Goal: Information Seeking & Learning: Learn about a topic

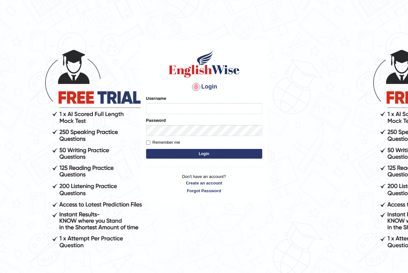
click at [152, 125] on div "Password" at bounding box center [204, 126] width 116 height 19
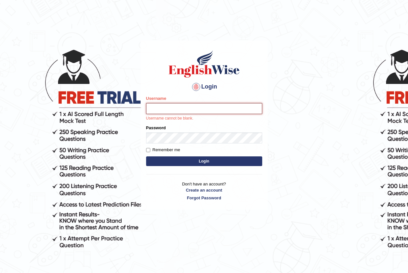
click at [150, 109] on input "Username" at bounding box center [204, 108] width 116 height 11
type input "jiwan_parramatta"
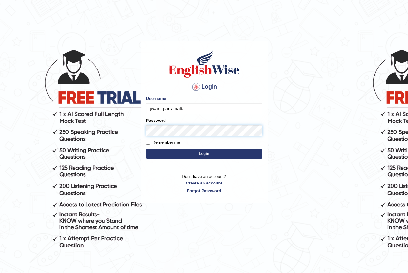
click at [146, 149] on button "Login" at bounding box center [204, 154] width 116 height 10
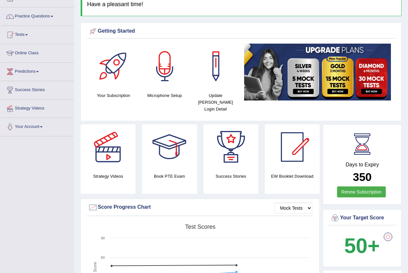
scroll to position [32, 0]
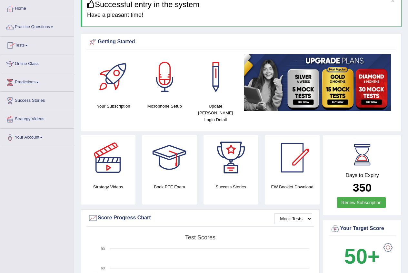
click at [52, 27] on link "Practice Questions" at bounding box center [37, 26] width 74 height 16
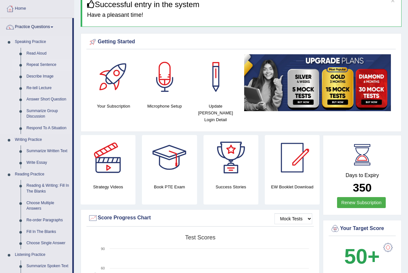
click at [48, 65] on link "Repeat Sentence" at bounding box center [48, 65] width 49 height 12
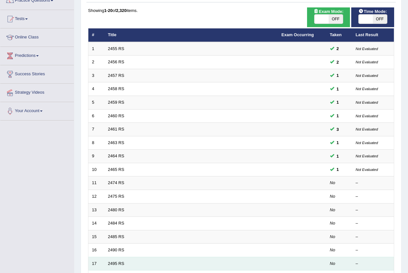
scroll to position [155, 0]
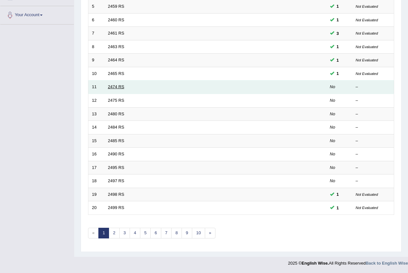
click at [123, 87] on link "2474 RS" at bounding box center [116, 86] width 16 height 5
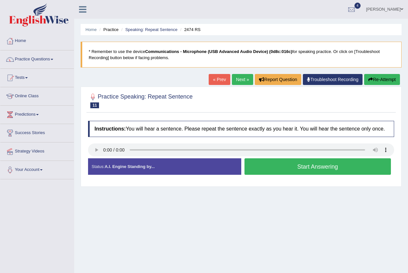
click at [265, 170] on button "Start Answering" at bounding box center [318, 166] width 147 height 16
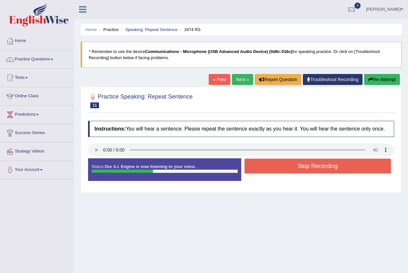
click at [263, 170] on button "Stop Recording" at bounding box center [318, 165] width 147 height 15
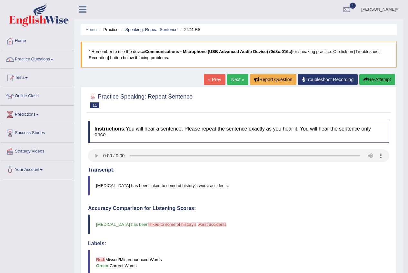
click at [229, 79] on link "Next »" at bounding box center [237, 79] width 21 height 11
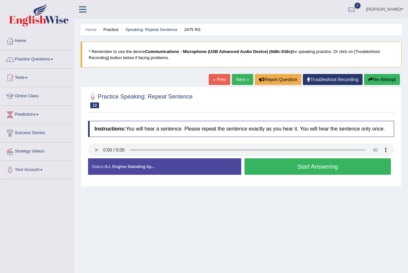
click at [285, 166] on button "Start Answering" at bounding box center [318, 166] width 147 height 16
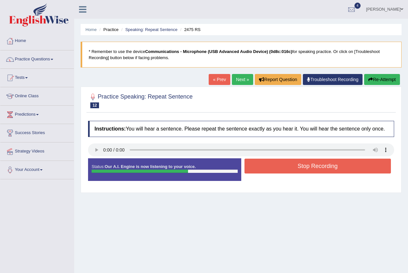
click at [285, 166] on button "Stop Recording" at bounding box center [318, 165] width 147 height 15
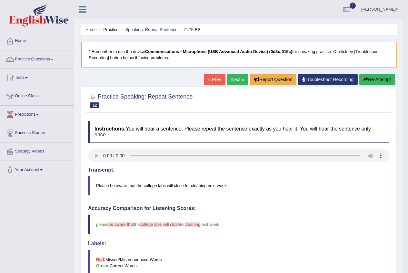
click at [227, 77] on link "Next »" at bounding box center [237, 79] width 21 height 11
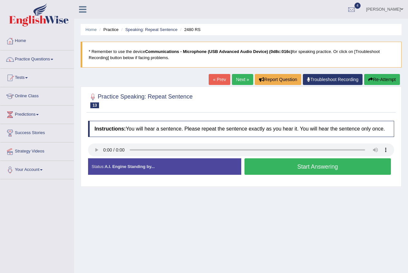
click at [291, 170] on button "Start Answering" at bounding box center [318, 166] width 147 height 16
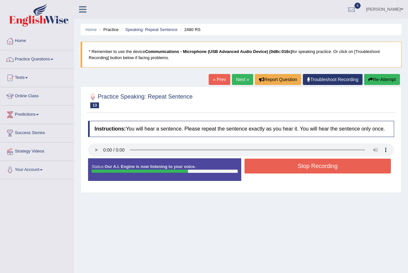
click at [291, 170] on button "Stop Recording" at bounding box center [318, 165] width 147 height 15
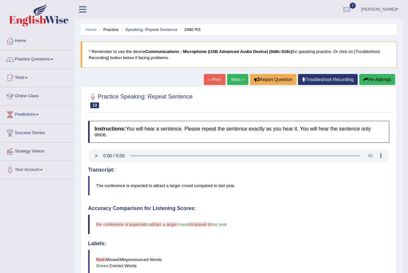
click at [371, 82] on button "Re-Attempt" at bounding box center [378, 79] width 36 height 11
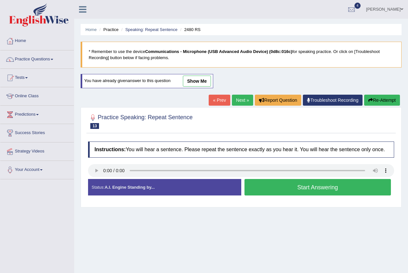
click at [283, 187] on button "Start Answering" at bounding box center [318, 187] width 147 height 16
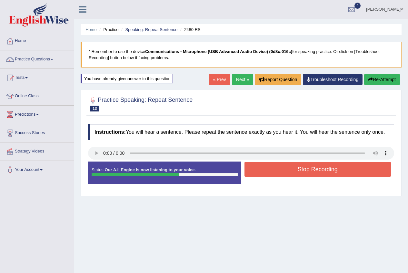
click at [292, 168] on button "Stop Recording" at bounding box center [318, 169] width 147 height 15
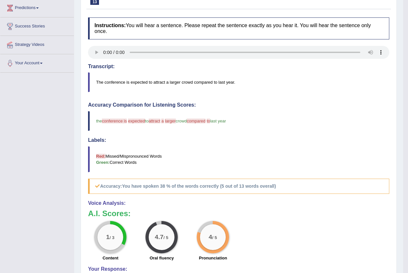
scroll to position [17, 0]
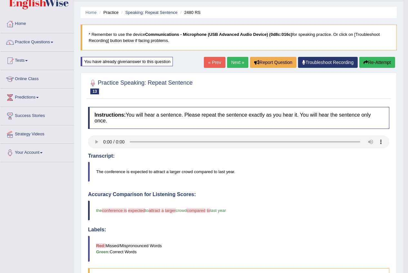
click at [229, 64] on link "Next »" at bounding box center [237, 62] width 21 height 11
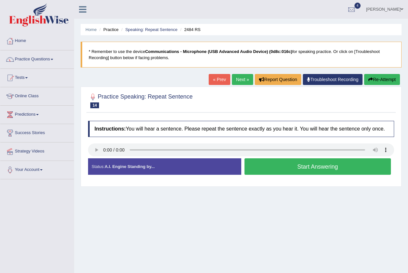
click at [275, 169] on button "Start Answering" at bounding box center [318, 166] width 147 height 16
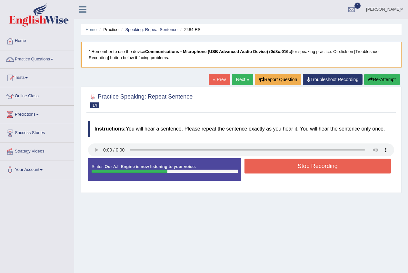
click at [280, 165] on button "Stop Recording" at bounding box center [318, 165] width 147 height 15
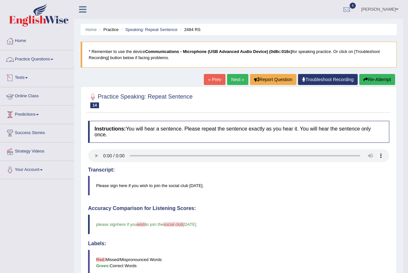
click at [53, 59] on span at bounding box center [52, 59] width 3 height 1
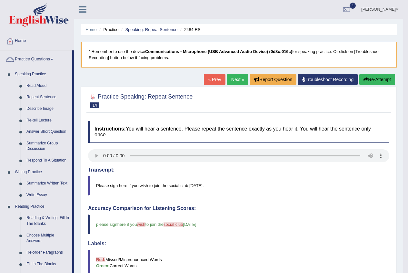
click at [53, 59] on span at bounding box center [52, 59] width 3 height 1
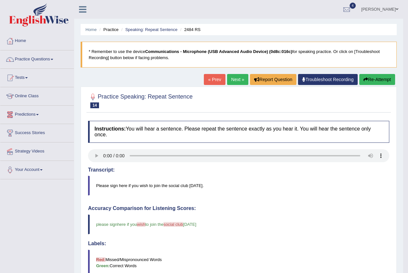
click at [28, 77] on span at bounding box center [26, 77] width 3 height 1
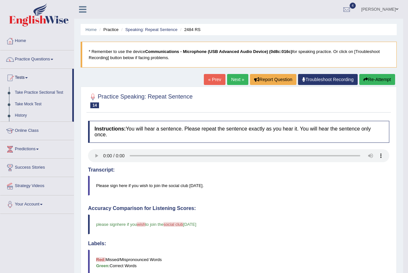
click at [28, 76] on link "Tests" at bounding box center [36, 77] width 72 height 16
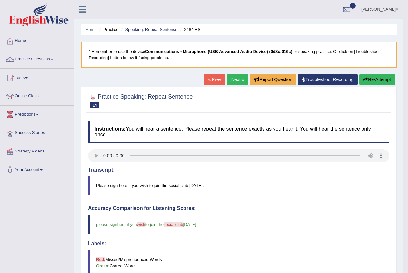
click at [28, 77] on span at bounding box center [26, 77] width 3 height 1
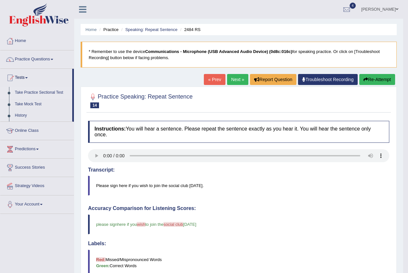
click at [39, 93] on link "Take Practice Sectional Test" at bounding box center [42, 93] width 60 height 12
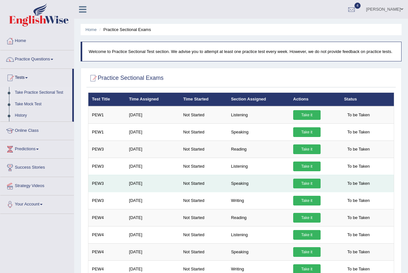
click at [305, 185] on link "Take it" at bounding box center [306, 183] width 27 height 10
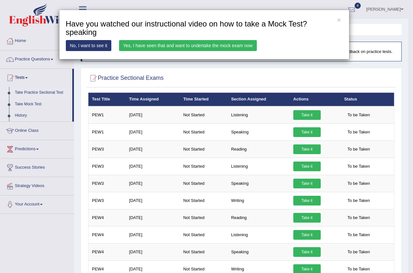
click at [179, 44] on link "Yes, I have seen that and want to undertake the mock exam now" at bounding box center [188, 45] width 138 height 11
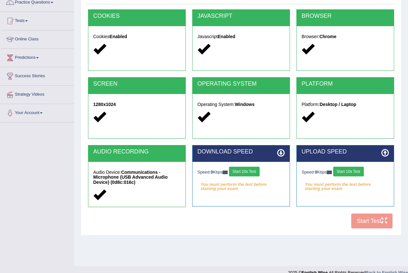
scroll to position [66, 0]
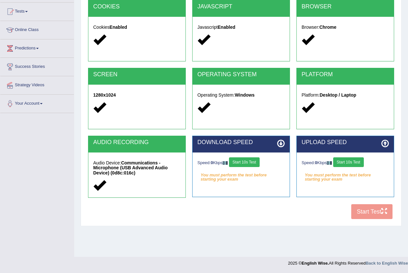
click at [245, 162] on button "Start 10s Test" at bounding box center [244, 162] width 31 height 10
click at [341, 163] on button "Start 10s Test" at bounding box center [348, 162] width 31 height 10
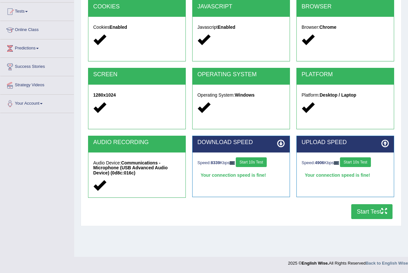
click at [357, 210] on button "Start Test" at bounding box center [371, 211] width 41 height 15
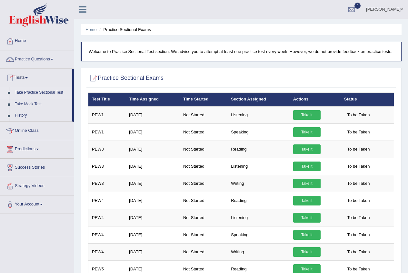
click at [54, 58] on link "Practice Questions" at bounding box center [37, 58] width 74 height 16
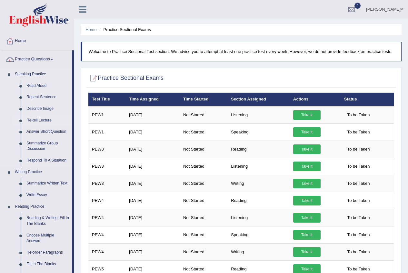
click at [39, 120] on link "Re-tell Lecture" at bounding box center [48, 121] width 49 height 12
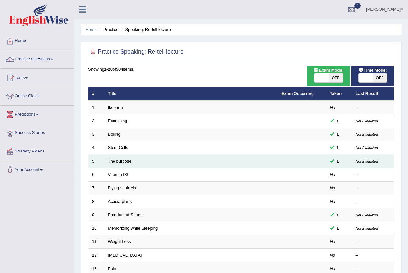
click at [127, 161] on link "The purpose" at bounding box center [120, 160] width 24 height 5
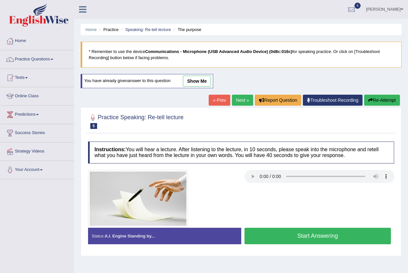
click at [285, 233] on button "Start Answering" at bounding box center [318, 236] width 147 height 16
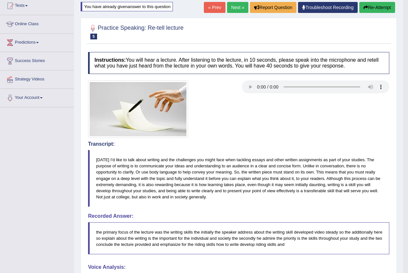
scroll to position [20, 0]
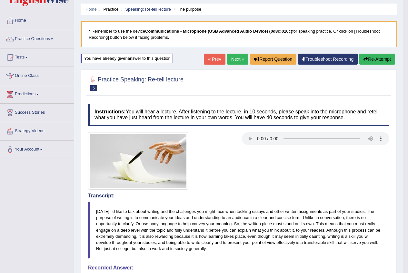
click at [235, 59] on link "Next »" at bounding box center [237, 59] width 21 height 11
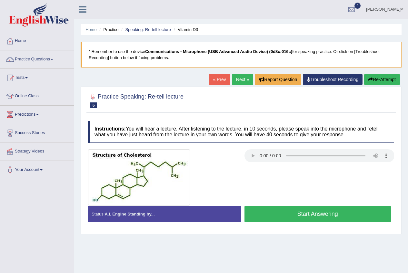
click at [312, 209] on button "Start Answering" at bounding box center [318, 214] width 147 height 16
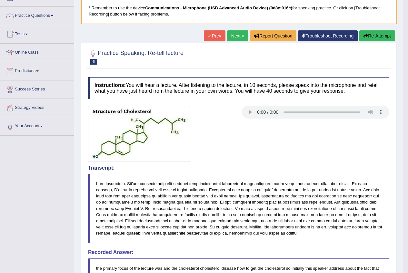
scroll to position [28, 0]
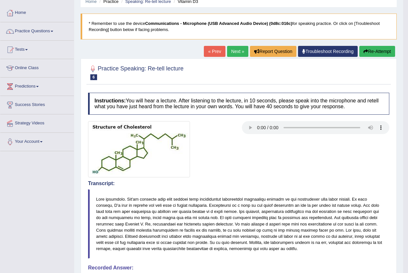
click at [227, 50] on link "Next »" at bounding box center [237, 51] width 21 height 11
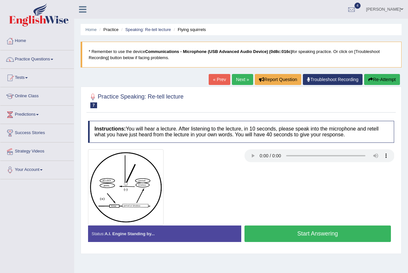
click at [328, 231] on button "Start Answering" at bounding box center [318, 233] width 147 height 16
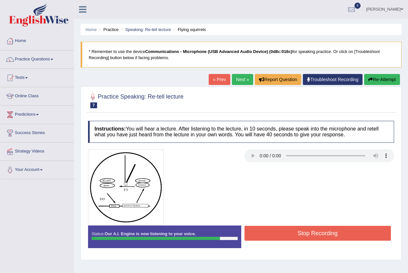
click at [294, 239] on button "Stop Recording" at bounding box center [318, 233] width 147 height 15
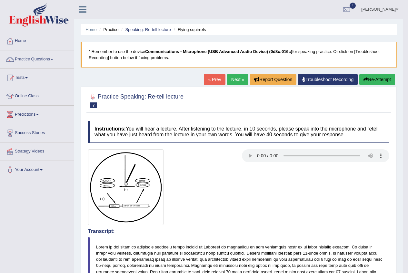
click at [229, 78] on link "Next »" at bounding box center [237, 79] width 21 height 11
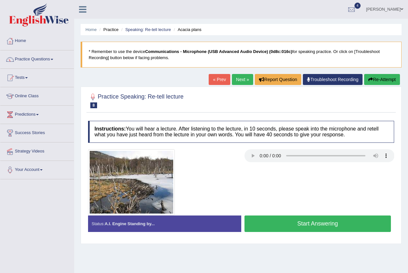
click at [288, 229] on button "Start Answering" at bounding box center [318, 223] width 147 height 16
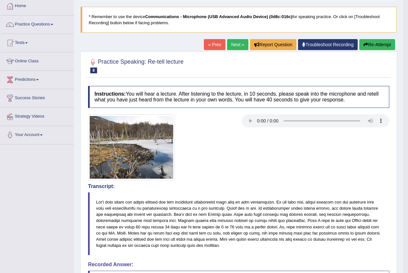
scroll to position [32, 0]
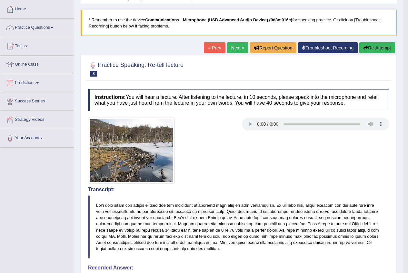
click at [230, 46] on link "Next »" at bounding box center [237, 47] width 21 height 11
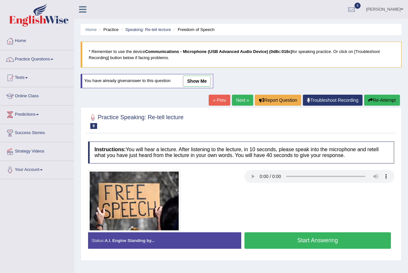
click at [271, 241] on button "Start Answering" at bounding box center [318, 240] width 147 height 16
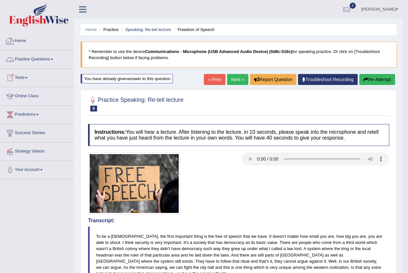
click at [50, 59] on link "Practice Questions" at bounding box center [37, 58] width 74 height 16
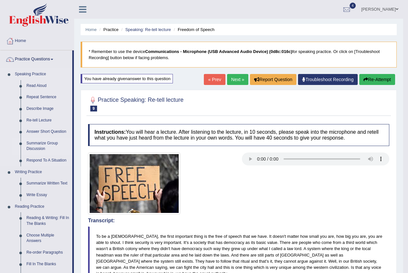
click at [50, 143] on link "Summarize Group Discussion" at bounding box center [48, 145] width 49 height 17
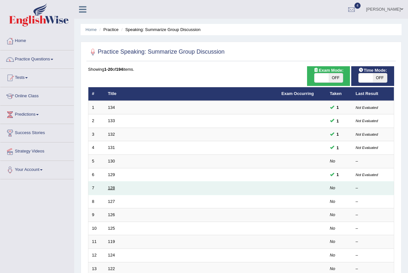
click at [110, 189] on link "128" at bounding box center [111, 187] width 7 height 5
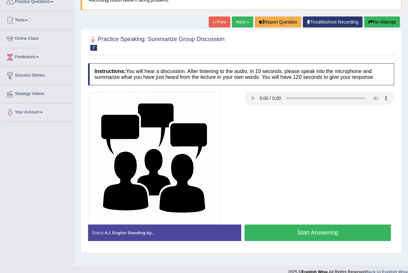
scroll to position [66, 0]
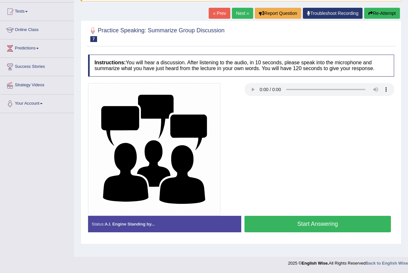
click at [270, 218] on button "Start Answering" at bounding box center [318, 224] width 147 height 16
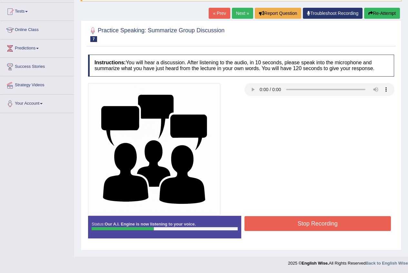
click at [271, 218] on button "Stop Recording" at bounding box center [318, 223] width 147 height 15
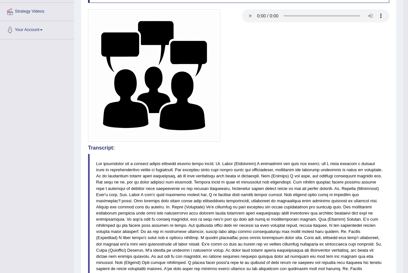
scroll to position [43, 0]
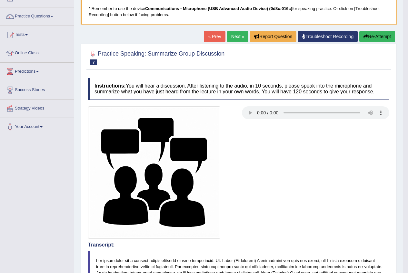
click at [231, 37] on link "Next »" at bounding box center [237, 36] width 21 height 11
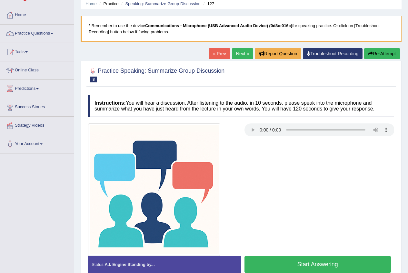
scroll to position [66, 0]
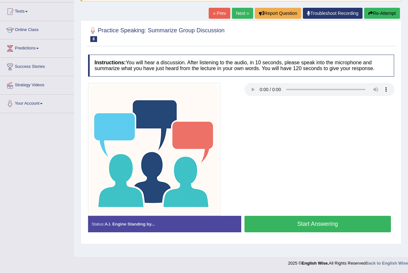
click at [283, 228] on button "Start Answering" at bounding box center [318, 224] width 147 height 16
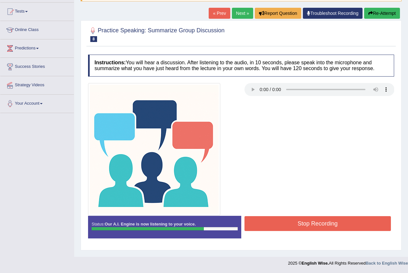
click at [278, 219] on button "Stop Recording" at bounding box center [318, 223] width 147 height 15
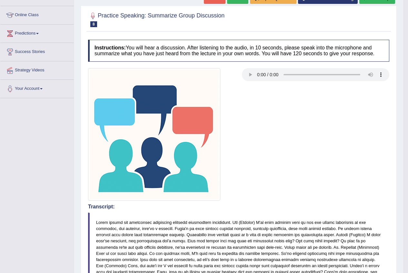
scroll to position [0, 0]
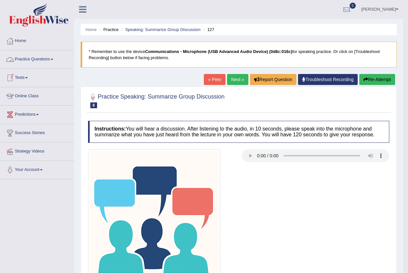
click at [51, 59] on link "Practice Questions" at bounding box center [37, 58] width 74 height 16
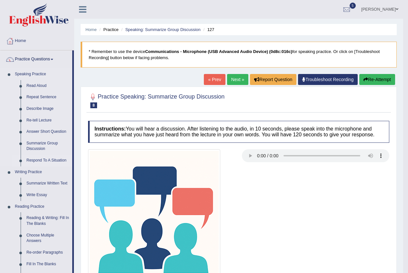
click at [38, 160] on link "Respond To A Situation" at bounding box center [48, 161] width 49 height 12
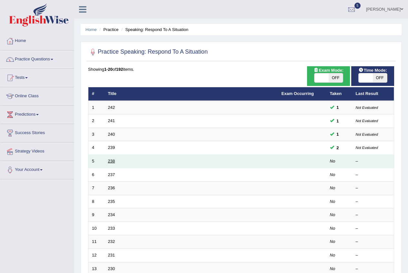
click at [109, 159] on link "238" at bounding box center [111, 160] width 7 height 5
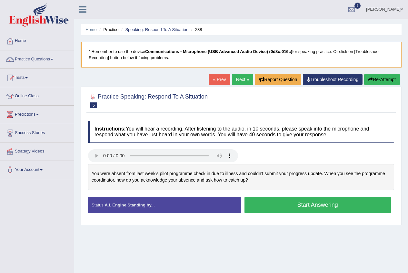
click at [291, 203] on button "Start Answering" at bounding box center [318, 205] width 147 height 16
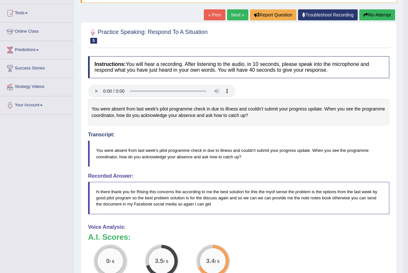
scroll to position [32, 0]
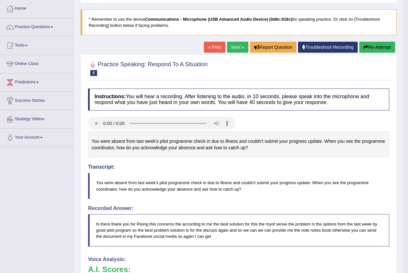
click at [382, 46] on button "Re-Attempt" at bounding box center [378, 47] width 36 height 11
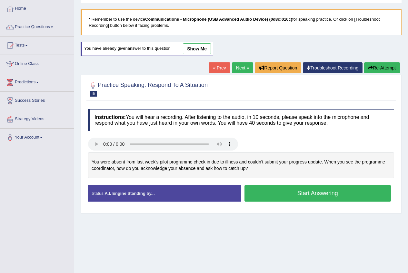
click at [281, 190] on button "Start Answering" at bounding box center [318, 193] width 147 height 16
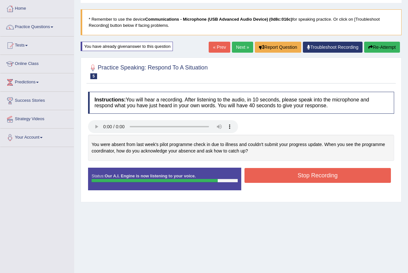
click at [260, 178] on button "Stop Recording" at bounding box center [318, 175] width 147 height 15
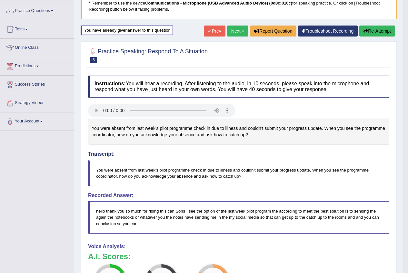
scroll to position [32, 0]
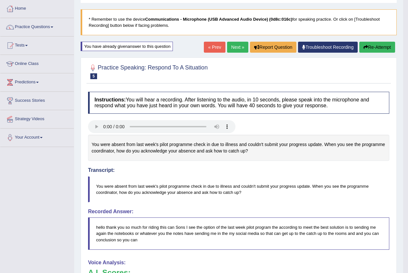
click at [367, 49] on button "Re-Attempt" at bounding box center [378, 47] width 36 height 11
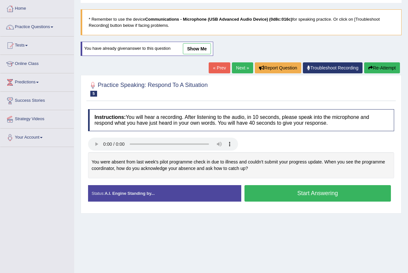
click at [301, 192] on button "Start Answering" at bounding box center [318, 193] width 147 height 16
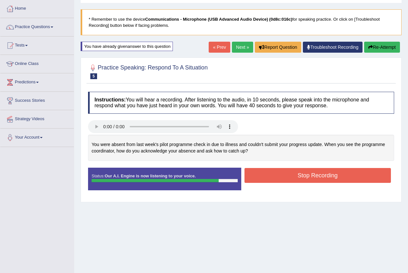
click at [297, 179] on button "Stop Recording" at bounding box center [318, 175] width 147 height 15
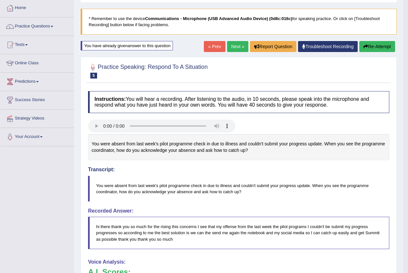
scroll to position [32, 0]
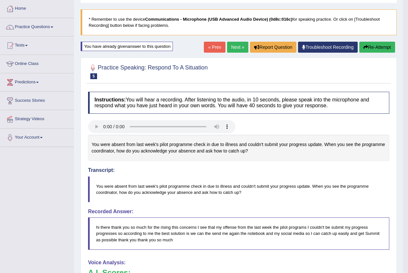
click at [236, 49] on link "Next »" at bounding box center [237, 47] width 21 height 11
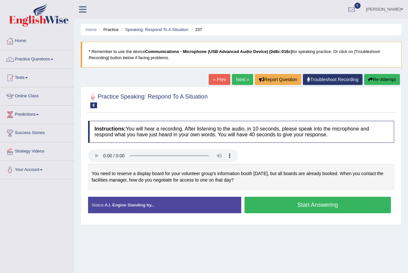
click at [334, 208] on button "Start Answering" at bounding box center [318, 205] width 147 height 16
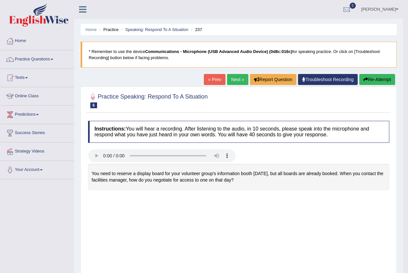
click at [317, 205] on body "Toggle navigation Home Practice Questions Speaking Practice Read Aloud Repeat S…" at bounding box center [204, 136] width 408 height 273
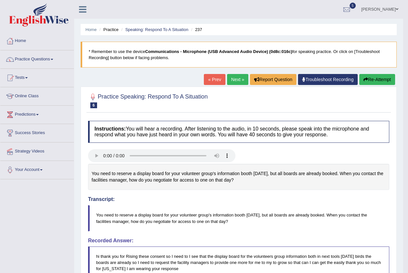
click at [228, 78] on link "Next »" at bounding box center [237, 79] width 21 height 11
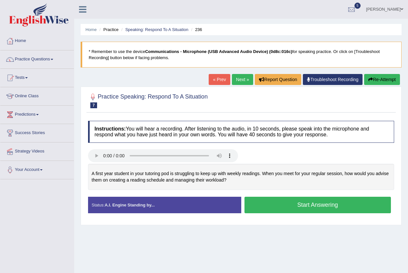
click at [274, 201] on button "Start Answering" at bounding box center [318, 205] width 147 height 16
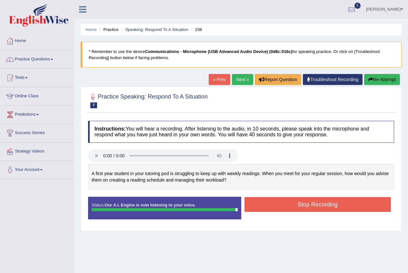
click at [269, 208] on button "Stop Recording" at bounding box center [318, 204] width 147 height 15
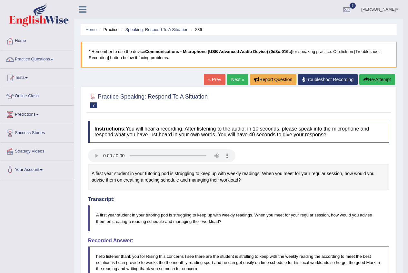
click at [371, 77] on button "Re-Attempt" at bounding box center [378, 79] width 36 height 11
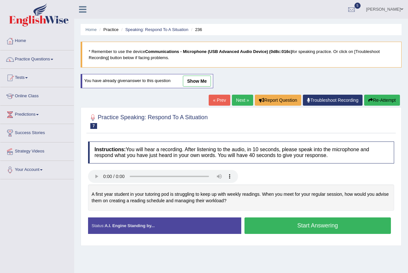
click at [198, 79] on link "show me" at bounding box center [197, 81] width 28 height 11
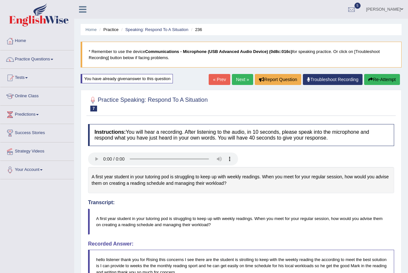
click at [233, 79] on link "Next »" at bounding box center [242, 79] width 21 height 11
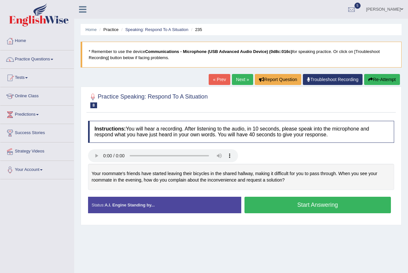
click at [280, 203] on button "Start Answering" at bounding box center [318, 205] width 147 height 16
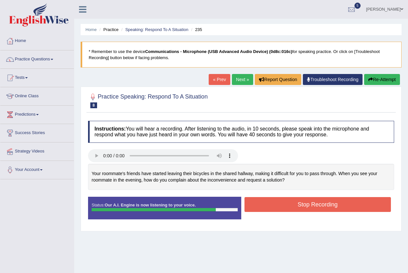
click at [267, 207] on button "Stop Recording" at bounding box center [318, 204] width 147 height 15
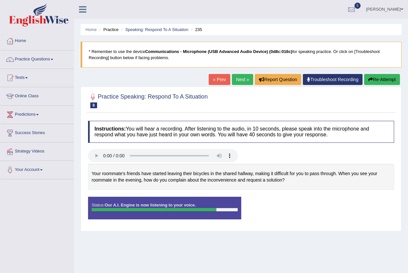
drag, startPoint x: 266, startPoint y: 209, endPoint x: 264, endPoint y: 214, distance: 5.9
click at [266, 214] on div "Status: Our A.I. Engine is now listening to your voice. Start Answering Stop Re…" at bounding box center [241, 211] width 306 height 29
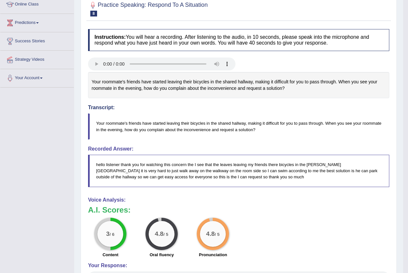
scroll to position [37, 0]
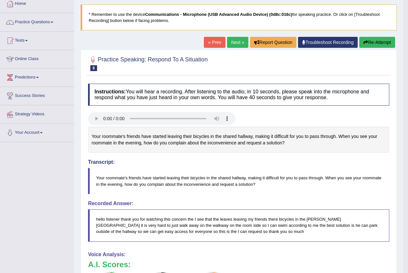
click at [231, 45] on link "Next »" at bounding box center [237, 42] width 21 height 11
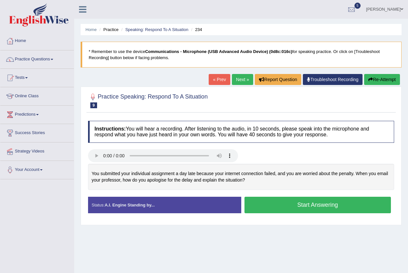
click at [301, 201] on button "Start Answering" at bounding box center [318, 205] width 147 height 16
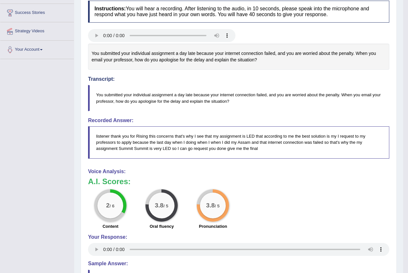
scroll to position [65, 0]
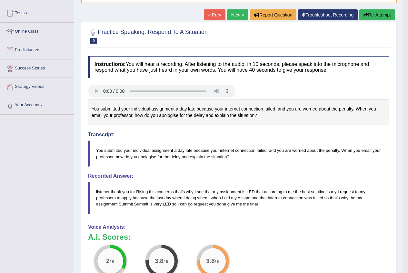
click at [371, 12] on button "Re-Attempt" at bounding box center [378, 14] width 36 height 11
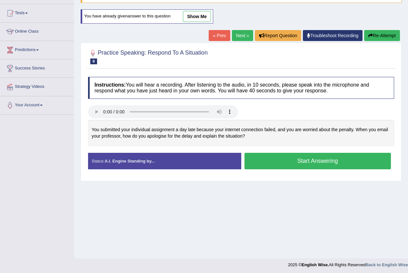
click at [305, 158] on button "Start Answering" at bounding box center [318, 161] width 147 height 16
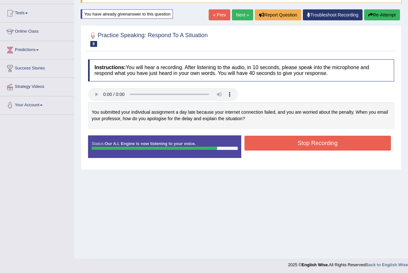
click at [286, 141] on button "Stop Recording" at bounding box center [318, 143] width 147 height 15
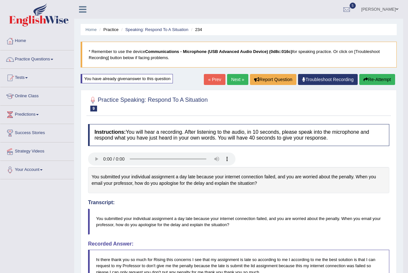
click at [239, 80] on link "Next »" at bounding box center [237, 79] width 21 height 11
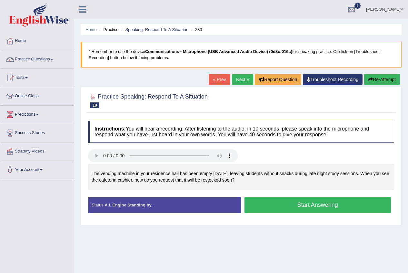
click at [400, 9] on link "[PERSON_NAME]" at bounding box center [385, 8] width 47 height 17
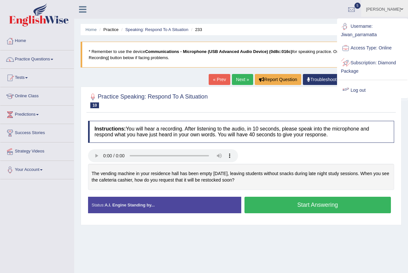
click at [362, 89] on link "Log out" at bounding box center [373, 90] width 70 height 15
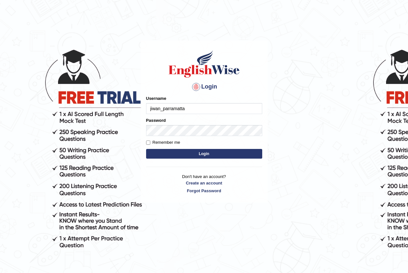
type input "jiwan_parramatta"
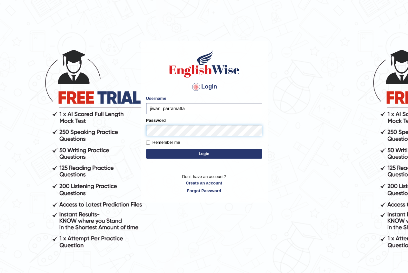
click at [146, 149] on button "Login" at bounding box center [204, 154] width 116 height 10
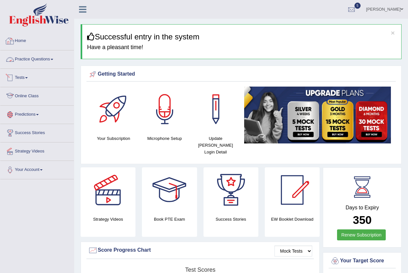
click at [51, 59] on link "Practice Questions" at bounding box center [37, 58] width 74 height 16
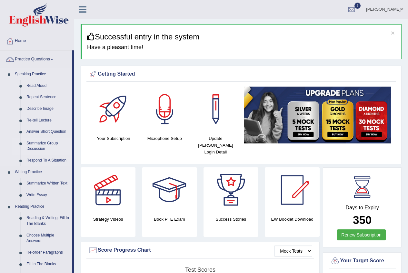
click at [56, 144] on link "Summarize Group Discussion" at bounding box center [48, 145] width 49 height 17
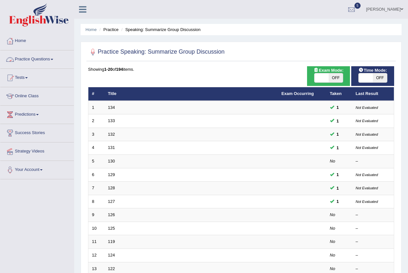
click at [53, 58] on link "Practice Questions" at bounding box center [37, 58] width 74 height 16
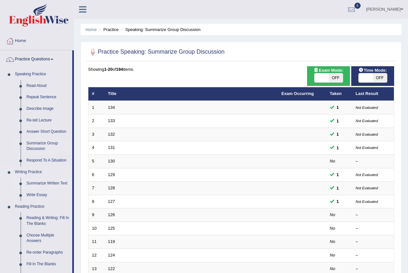
click at [39, 184] on link "Summarize Written Text" at bounding box center [48, 184] width 49 height 12
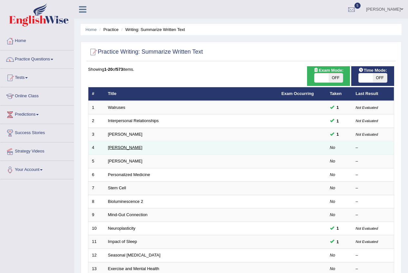
click at [119, 148] on link "[PERSON_NAME]" at bounding box center [125, 147] width 35 height 5
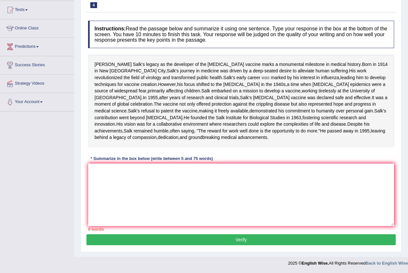
scroll to position [101, 0]
click at [141, 184] on textarea at bounding box center [241, 194] width 306 height 63
type textarea "j"
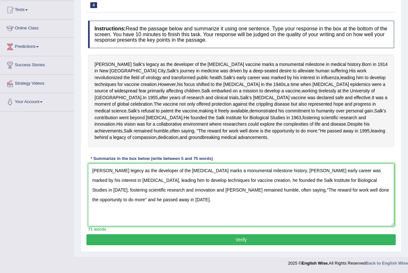
type textarea "Jonas Salk's legecy as the developer of the polio vaccine marks a monumental mi…"
click at [220, 241] on button "Verify" at bounding box center [242, 239] width 310 height 11
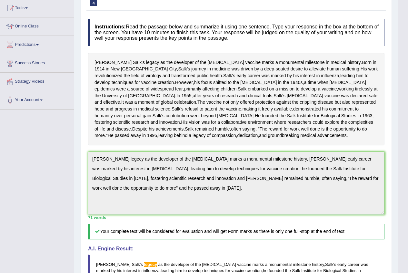
scroll to position [0, 0]
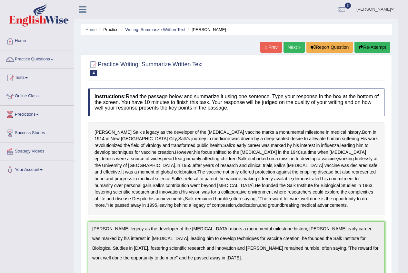
click at [377, 45] on button "Re-Attempt" at bounding box center [373, 47] width 36 height 11
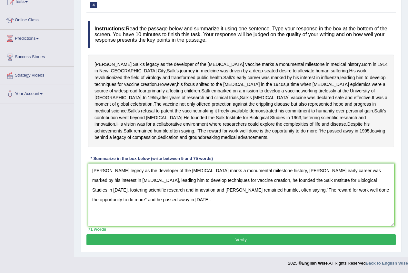
click at [127, 168] on textarea "Jonas Salk's legecy as the developer of the polio vaccine marks a monumental mi…" at bounding box center [241, 194] width 306 height 63
type textarea "Jonas Salk's legacy as the developer of the polio vaccine marks a monumental mi…"
click at [213, 242] on button "Verify" at bounding box center [242, 239] width 310 height 11
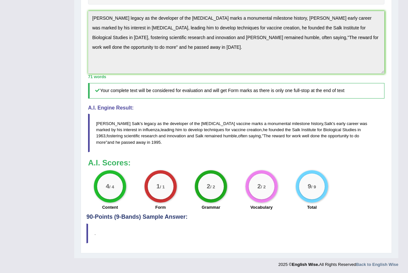
scroll to position [248, 0]
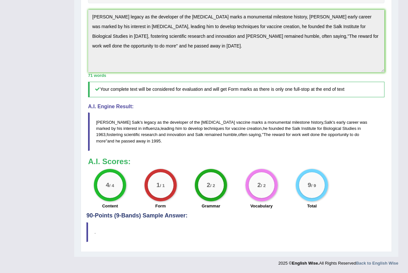
drag, startPoint x: 250, startPoint y: 205, endPoint x: 259, endPoint y: 207, distance: 9.2
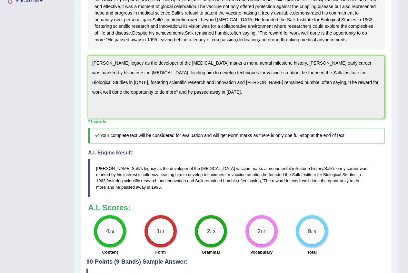
scroll to position [184, 0]
